Goal: Task Accomplishment & Management: Complete application form

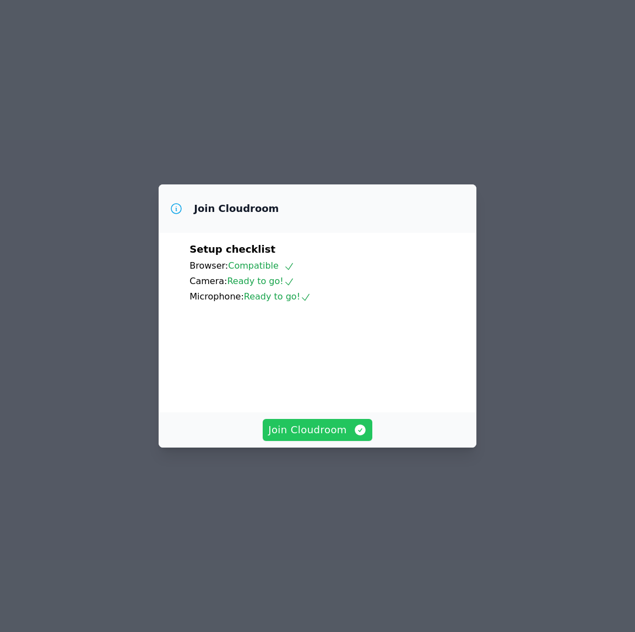
click at [303, 441] on button "Join Cloudroom" at bounding box center [318, 430] width 110 height 22
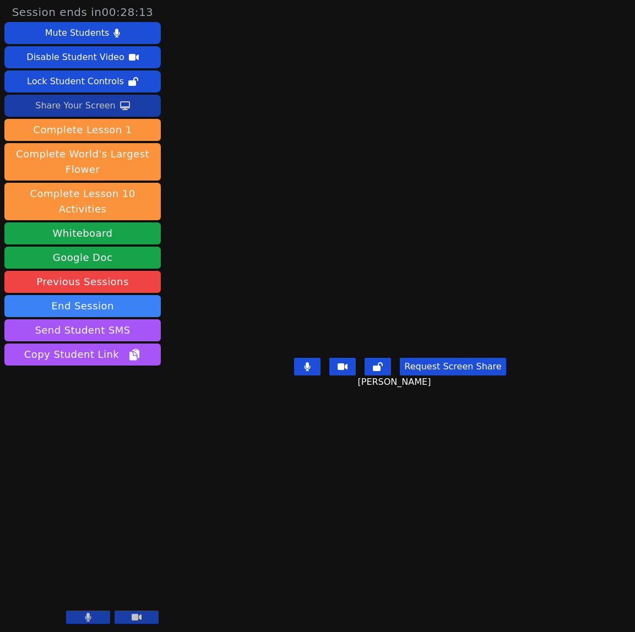
click at [25, 107] on button "Share Your Screen" at bounding box center [82, 106] width 156 height 22
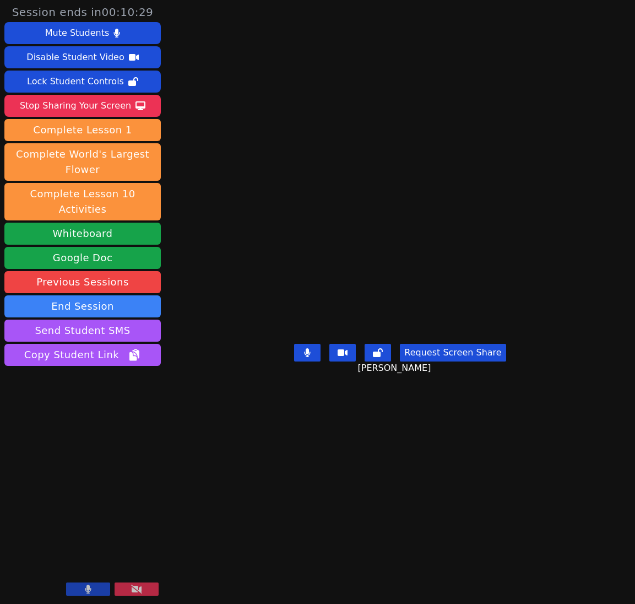
click at [89, 589] on icon at bounding box center [88, 588] width 6 height 9
click at [80, 98] on div "Stop Sharing Your Screen" at bounding box center [75, 106] width 111 height 18
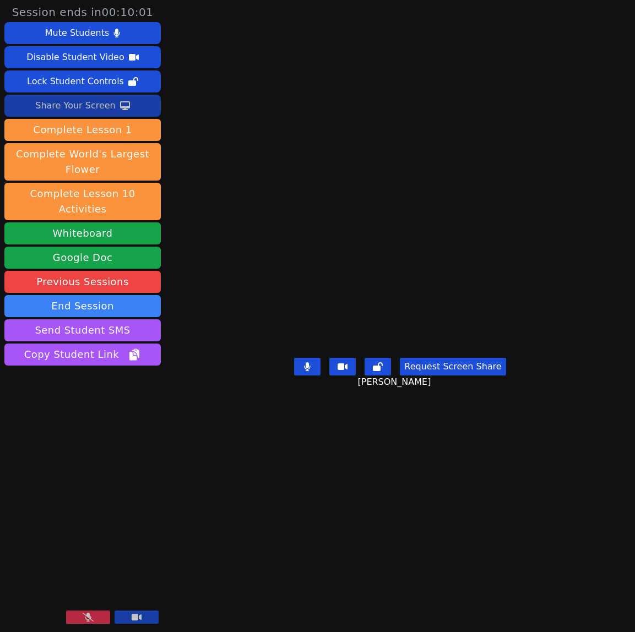
click at [94, 616] on button at bounding box center [88, 617] width 44 height 13
click at [91, 621] on icon at bounding box center [88, 617] width 7 height 9
click at [91, 621] on icon at bounding box center [88, 617] width 11 height 9
click at [104, 295] on button "End Session" at bounding box center [82, 306] width 156 height 22
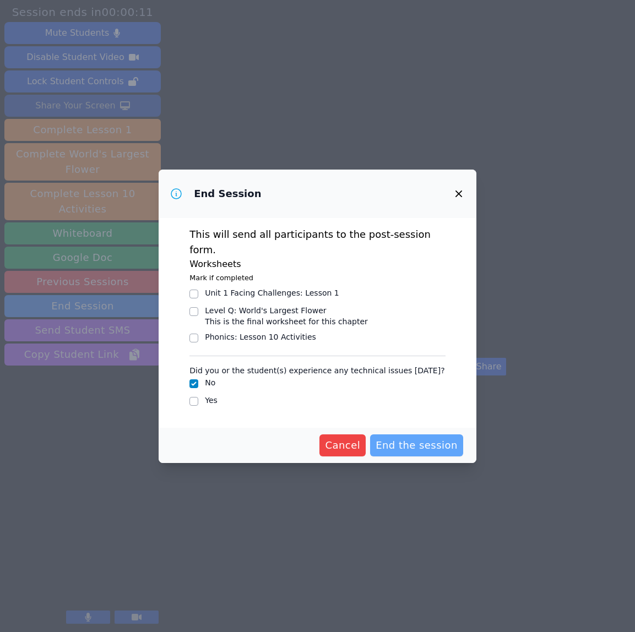
click at [410, 441] on span "End the session" at bounding box center [417, 445] width 82 height 15
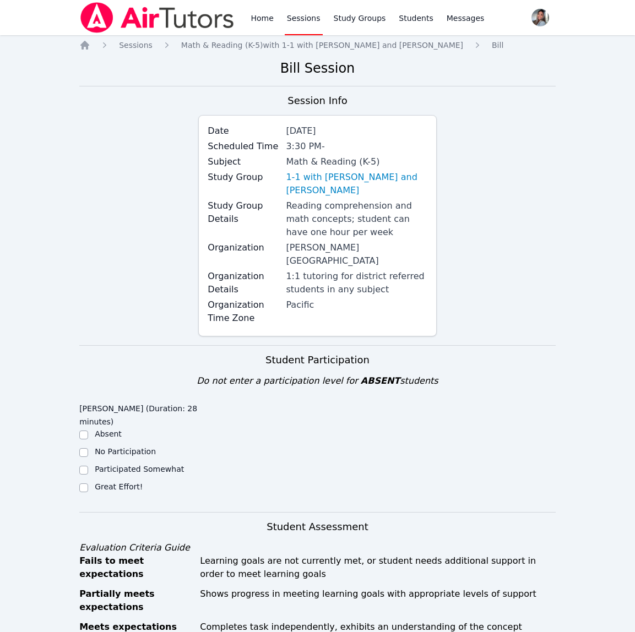
click at [111, 482] on label "Great Effort!" at bounding box center [119, 486] width 48 height 9
click at [88, 483] on input "Great Effort!" at bounding box center [83, 487] width 9 height 9
checkbox input "true"
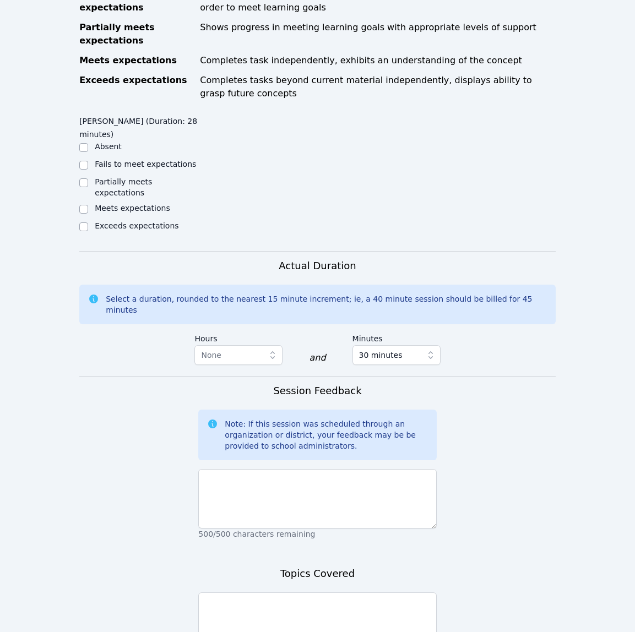
scroll to position [568, 0]
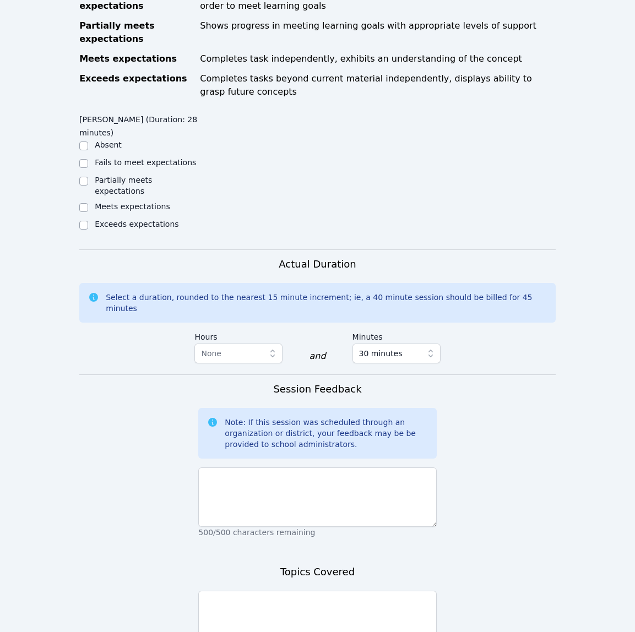
click at [108, 202] on label "Meets expectations" at bounding box center [132, 206] width 75 height 9
click at [88, 203] on input "Meets expectations" at bounding box center [83, 207] width 9 height 9
checkbox input "true"
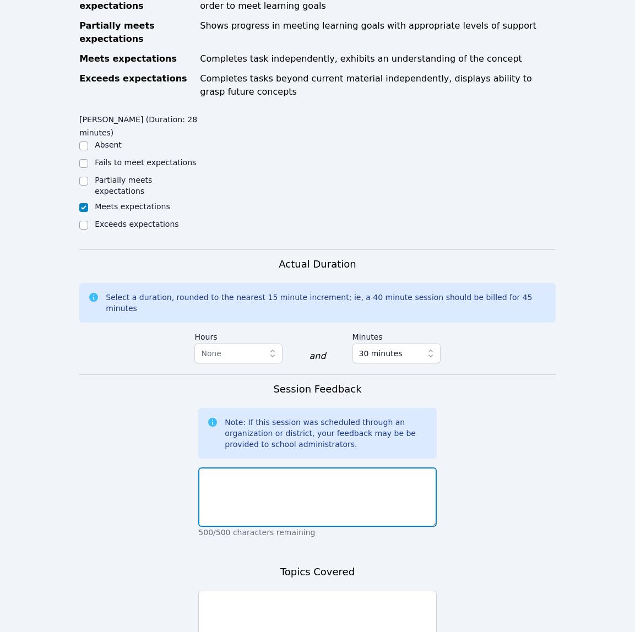
click at [367, 468] on textarea at bounding box center [317, 497] width 238 height 59
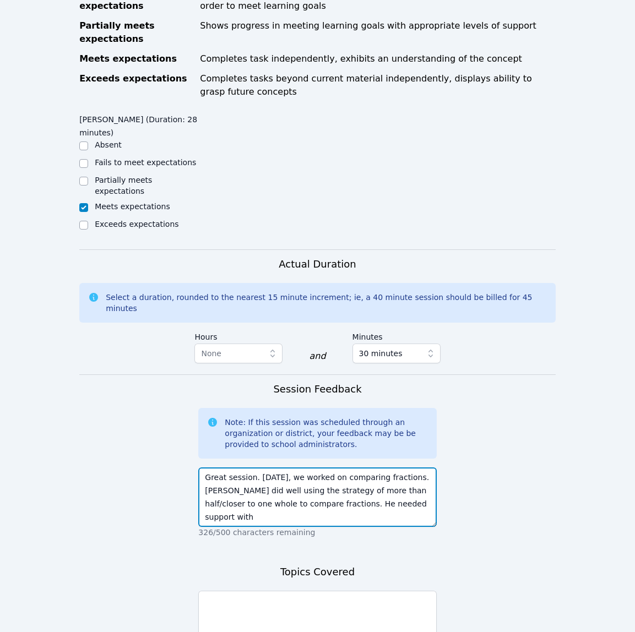
drag, startPoint x: 413, startPoint y: 473, endPoint x: 321, endPoint y: 471, distance: 92.0
click at [321, 471] on textarea "Great session. [DATE], we worked on comparing fractions. [PERSON_NAME] did well…" at bounding box center [317, 497] width 238 height 59
type textarea "Great session. [DATE], we worked on comparing fractions. [PERSON_NAME] did well…"
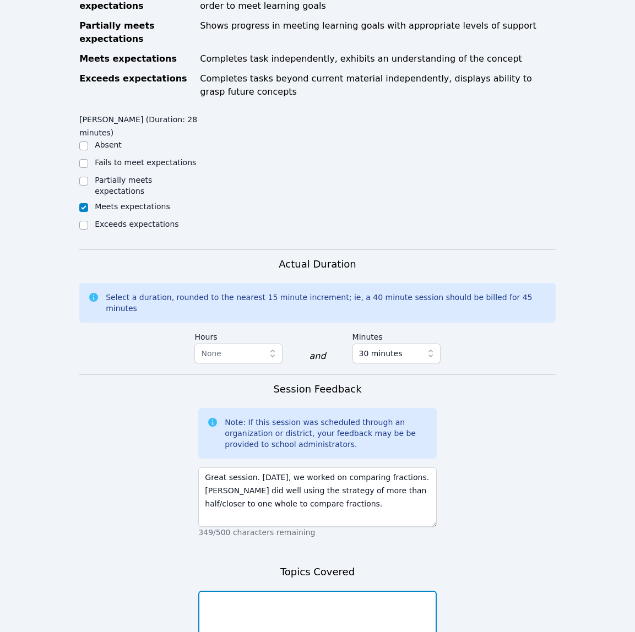
click at [335, 591] on textarea at bounding box center [317, 620] width 238 height 59
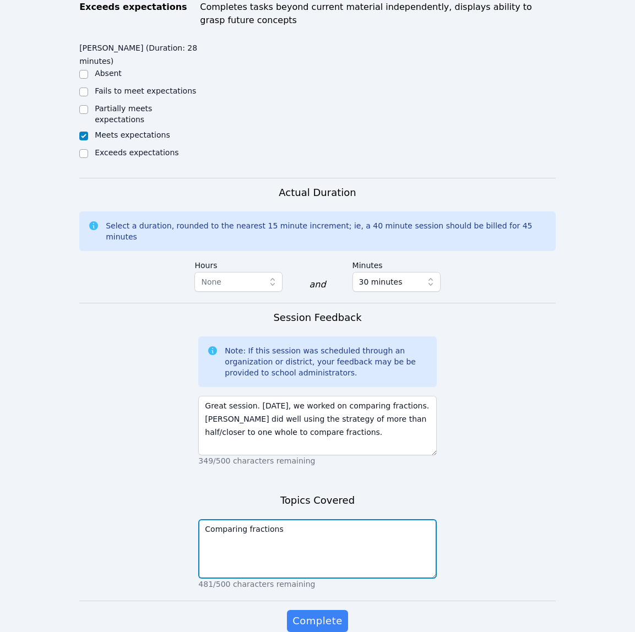
scroll to position [660, 0]
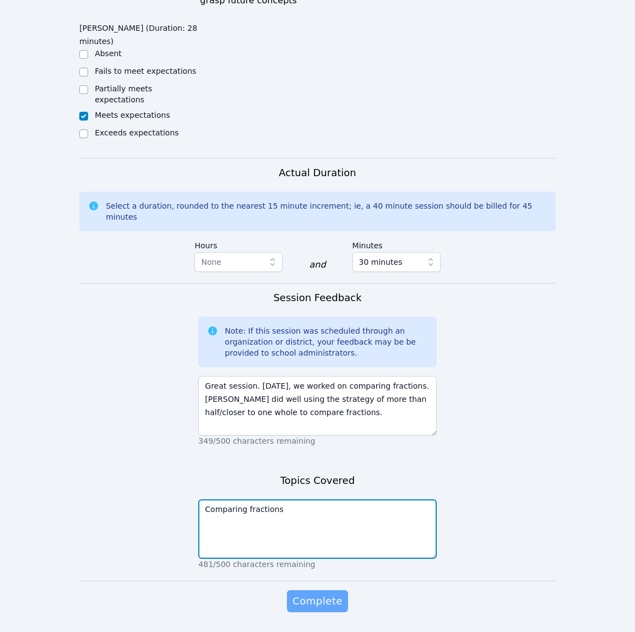
type textarea "Comparing fractions"
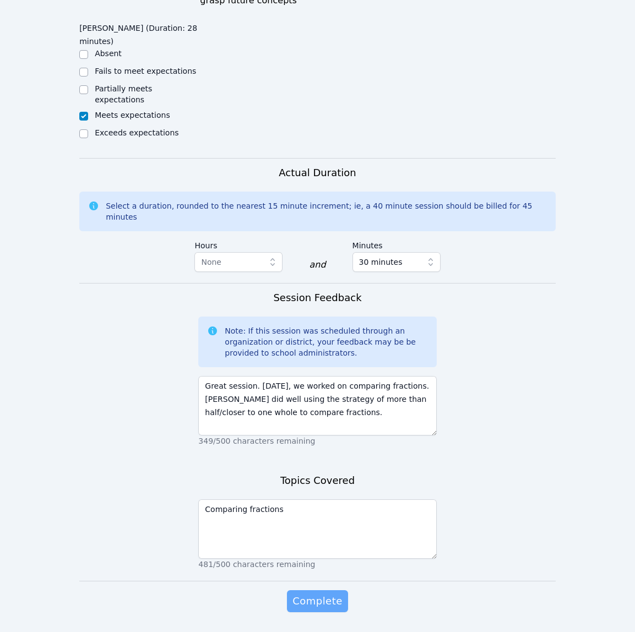
click at [309, 590] on button "Complete" at bounding box center [317, 601] width 61 height 22
